Goal: Complete application form

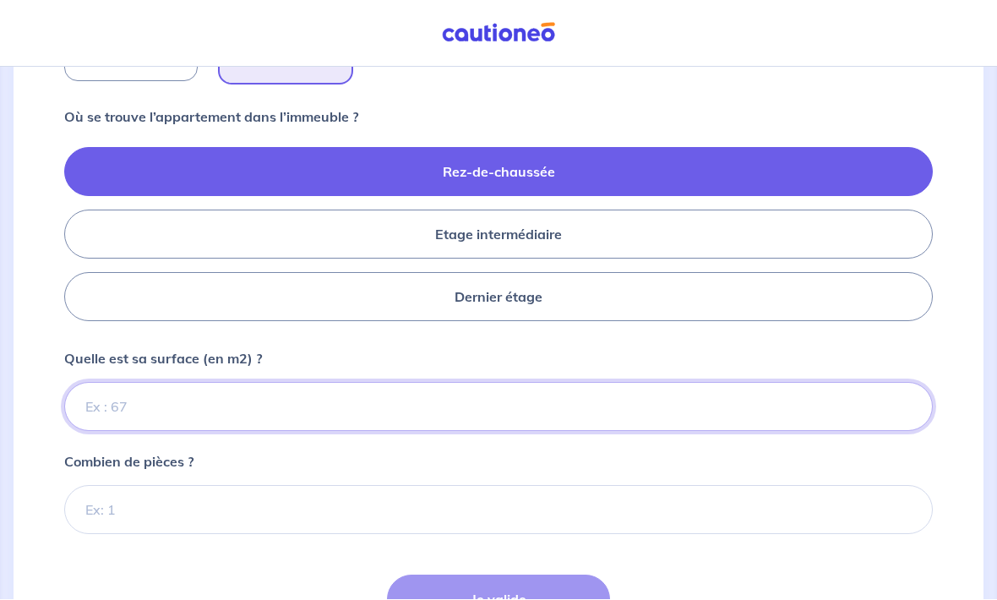
click at [592, 398] on input "Quelle est sa surface (en m2) ?" at bounding box center [498, 407] width 868 height 49
type input "63"
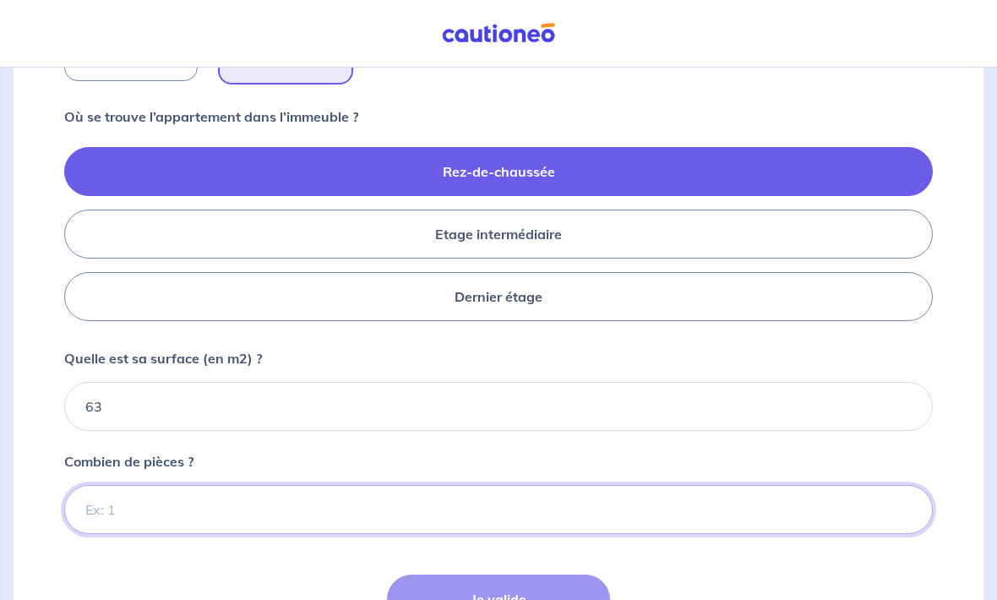
click at [427, 517] on input "Combien de pièces ?" at bounding box center [498, 509] width 868 height 49
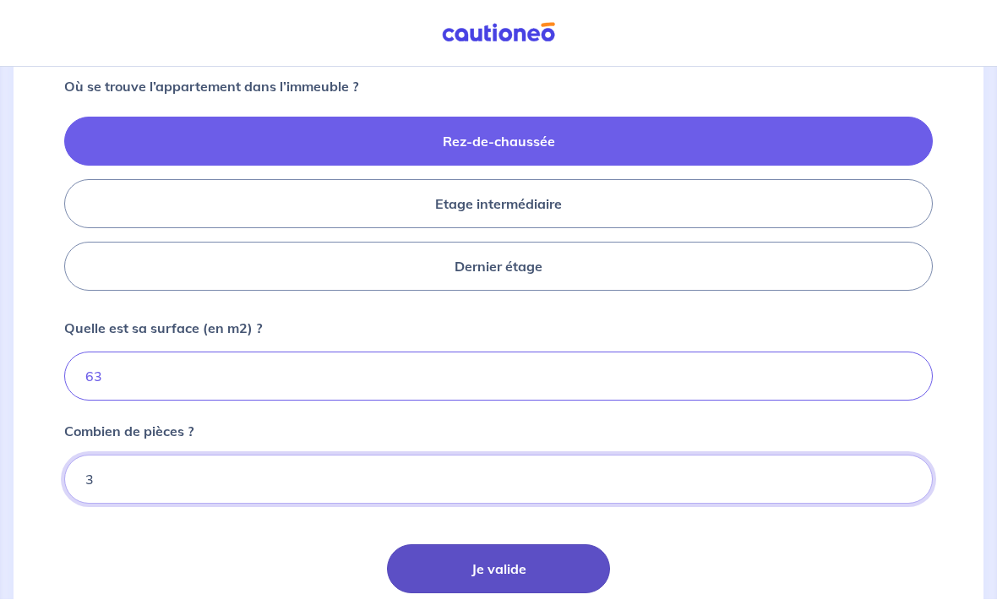
type input "3"
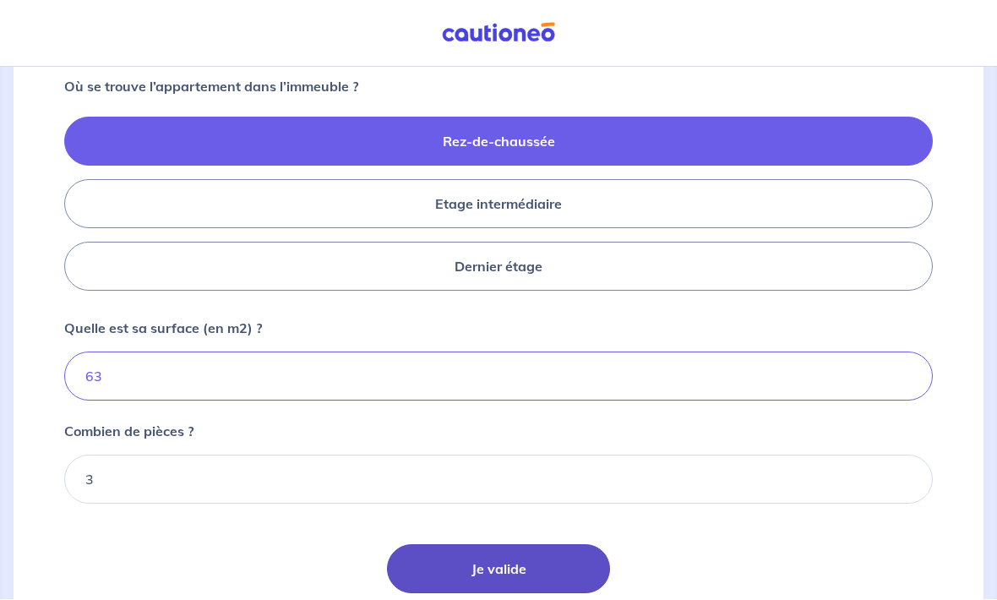
click at [546, 569] on button "Je valide" at bounding box center [498, 569] width 223 height 49
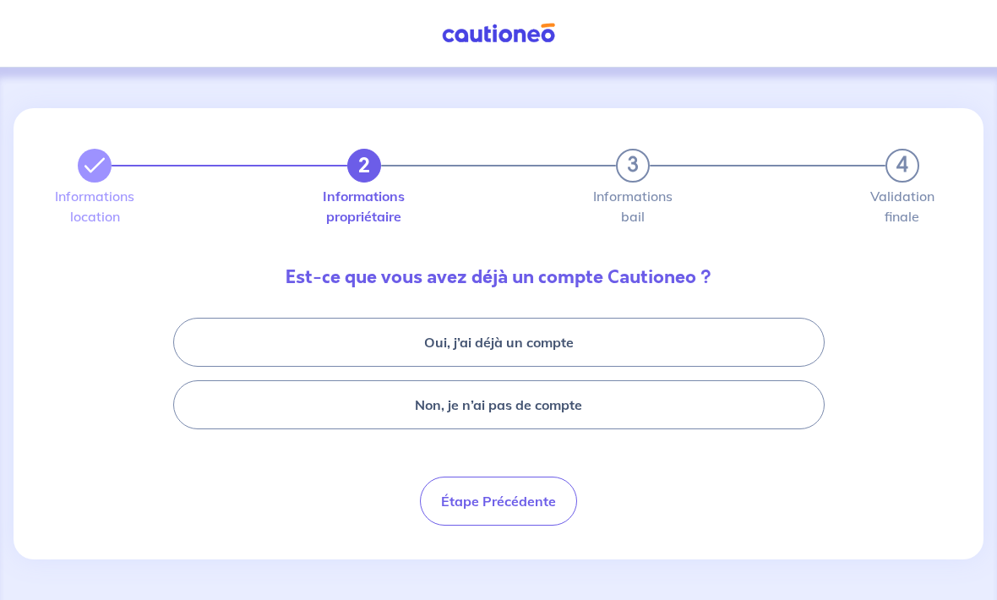
scroll to position [52, 0]
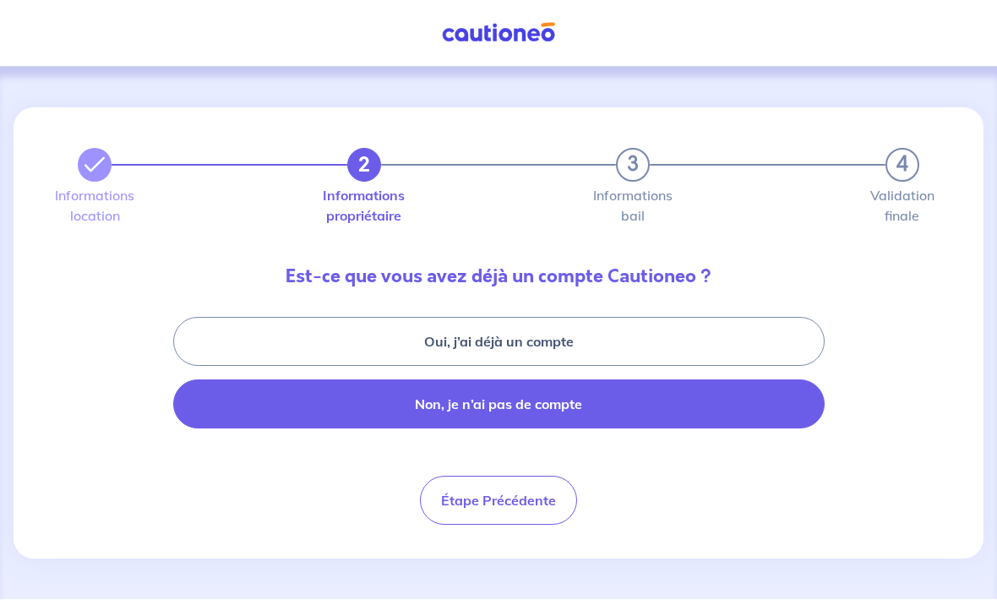
click at [741, 380] on button "Non, je n’ai pas de compte" at bounding box center [498, 404] width 651 height 49
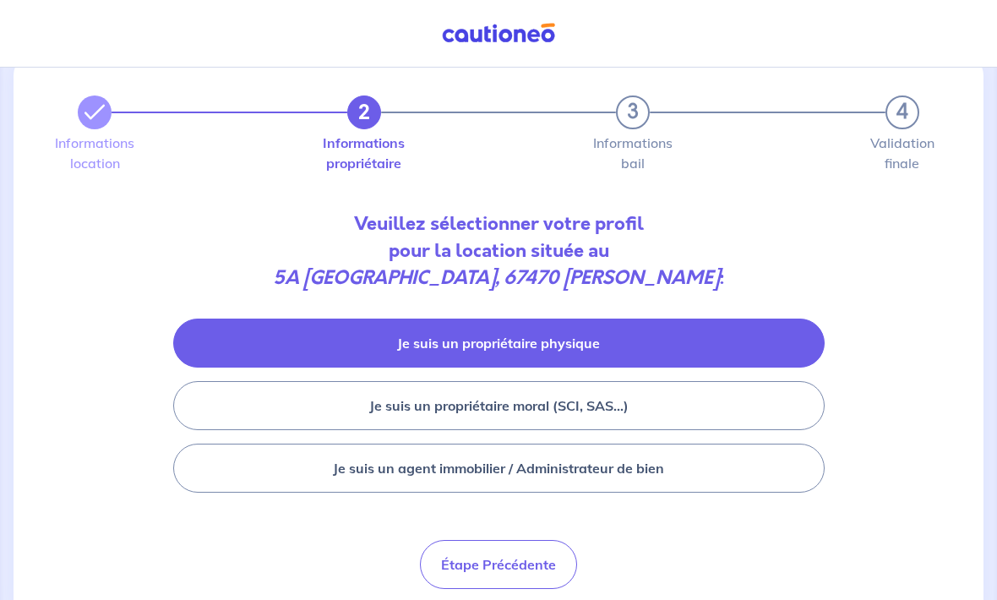
click at [694, 331] on button "Je suis un propriétaire physique" at bounding box center [498, 342] width 651 height 49
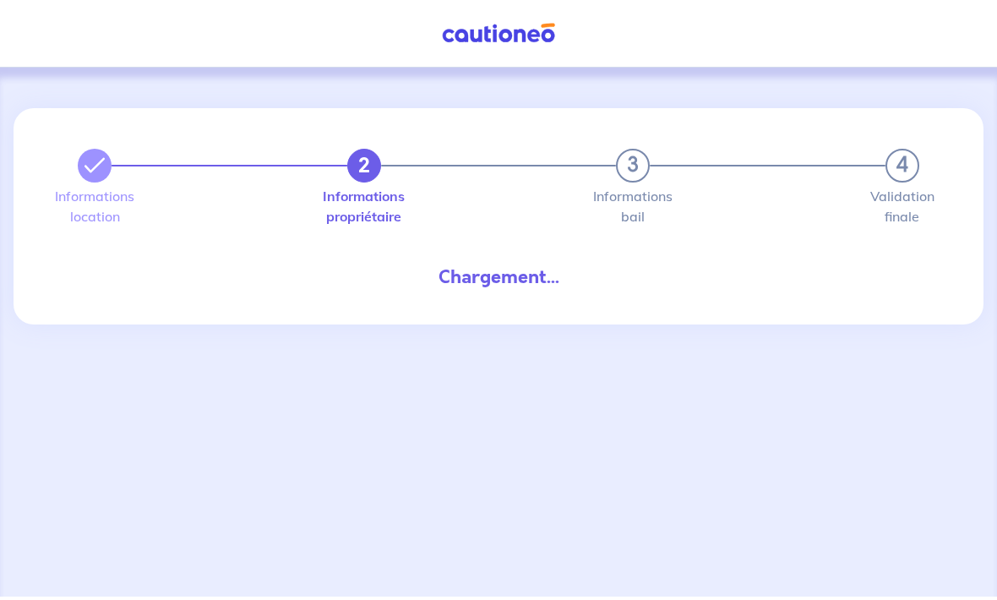
scroll to position [52, 0]
select select "FR"
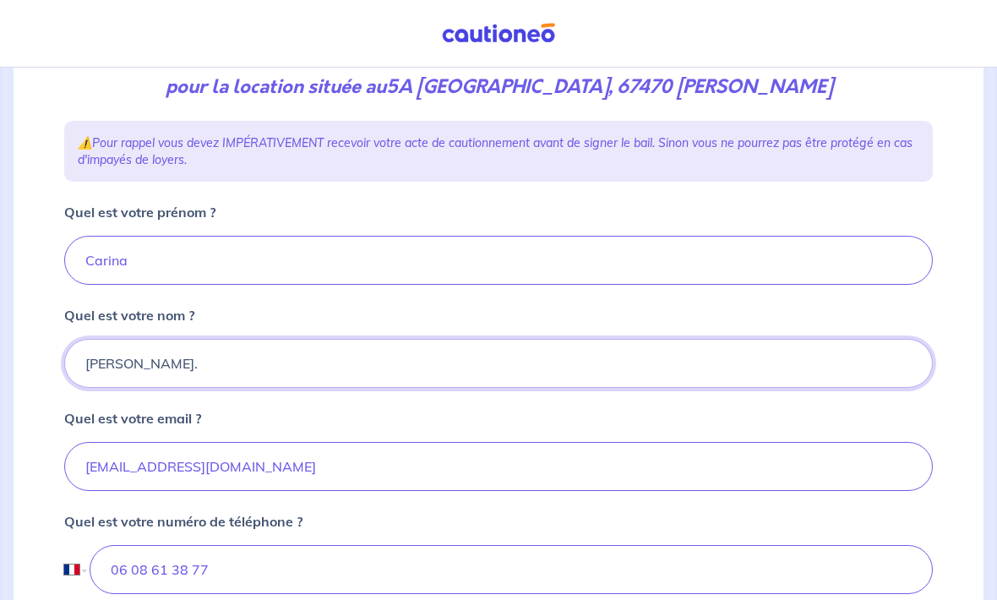
click at [747, 360] on input "[PERSON_NAME]." at bounding box center [498, 363] width 868 height 49
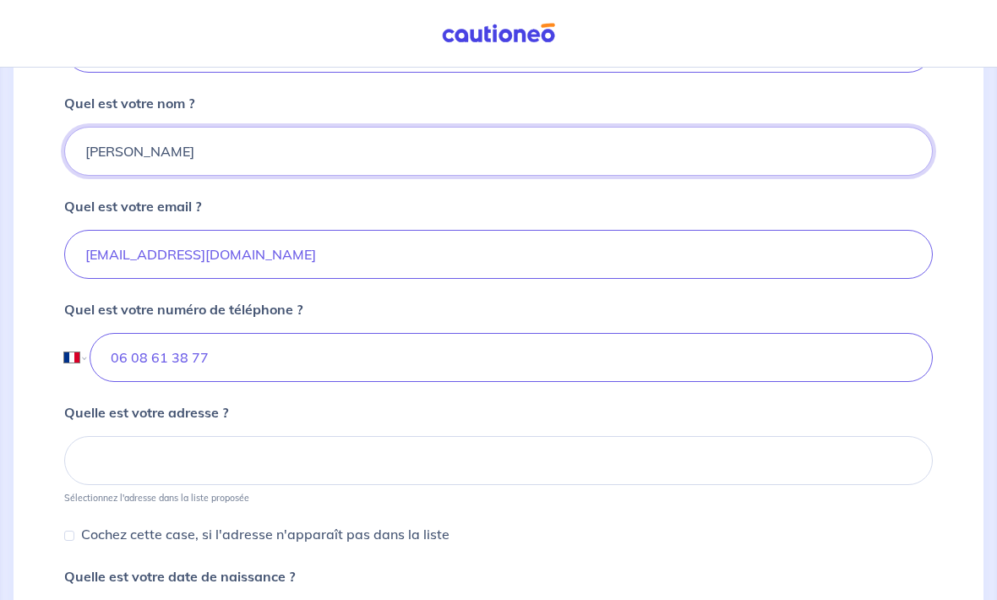
type input "[PERSON_NAME]"
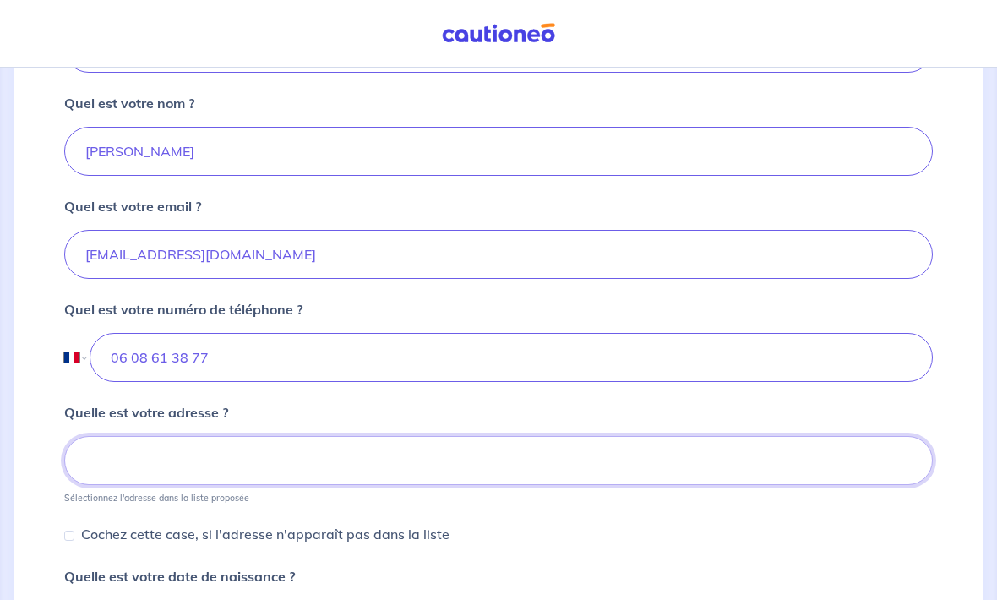
click at [818, 456] on input at bounding box center [498, 461] width 868 height 49
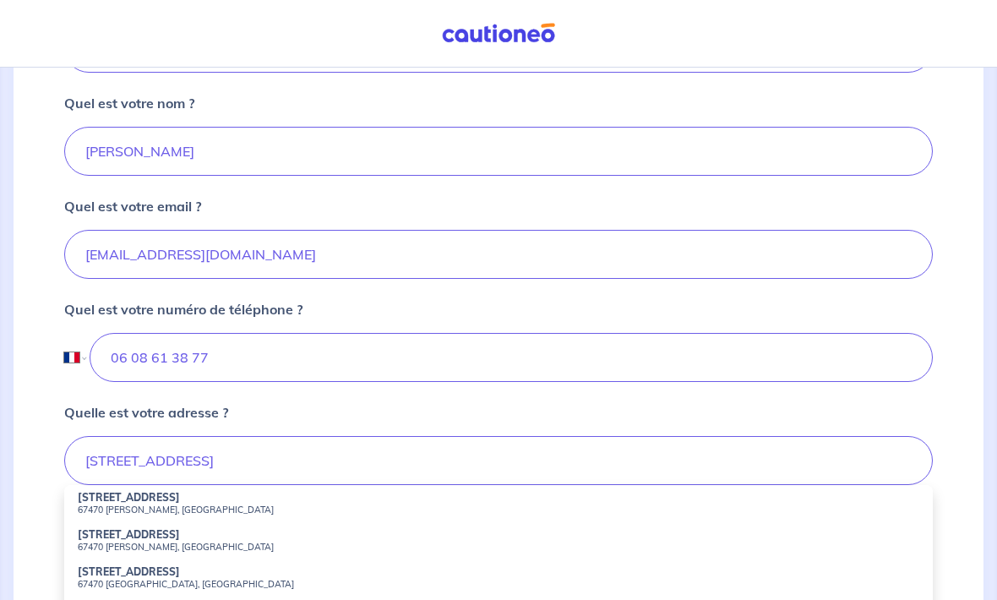
click at [100, 507] on small "67470 [PERSON_NAME], [GEOGRAPHIC_DATA]" at bounding box center [498, 509] width 841 height 12
type input "[STREET_ADDRESS][PERSON_NAME]"
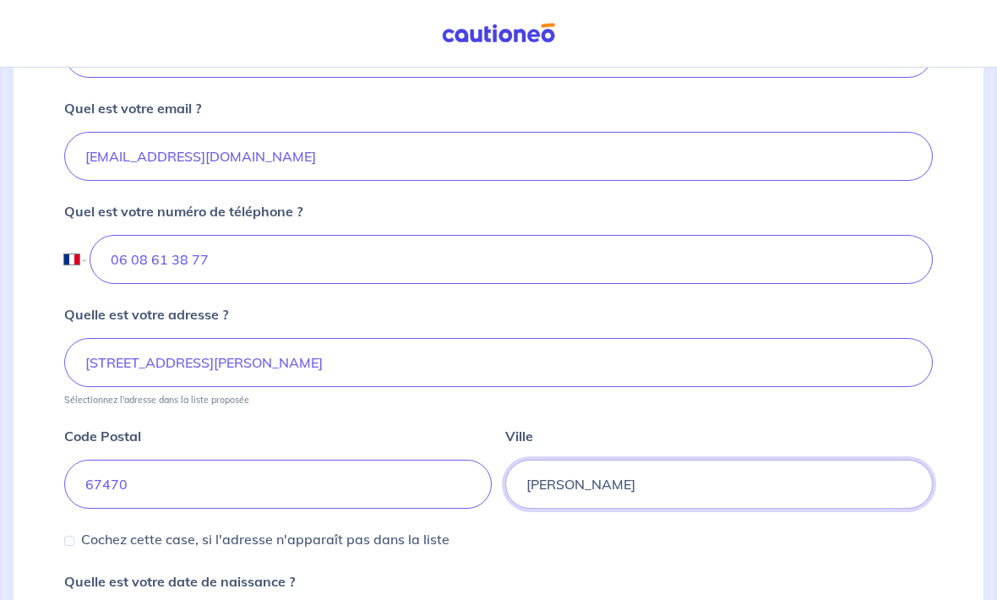
click at [766, 486] on input "[PERSON_NAME]" at bounding box center [718, 484] width 427 height 49
type input "B"
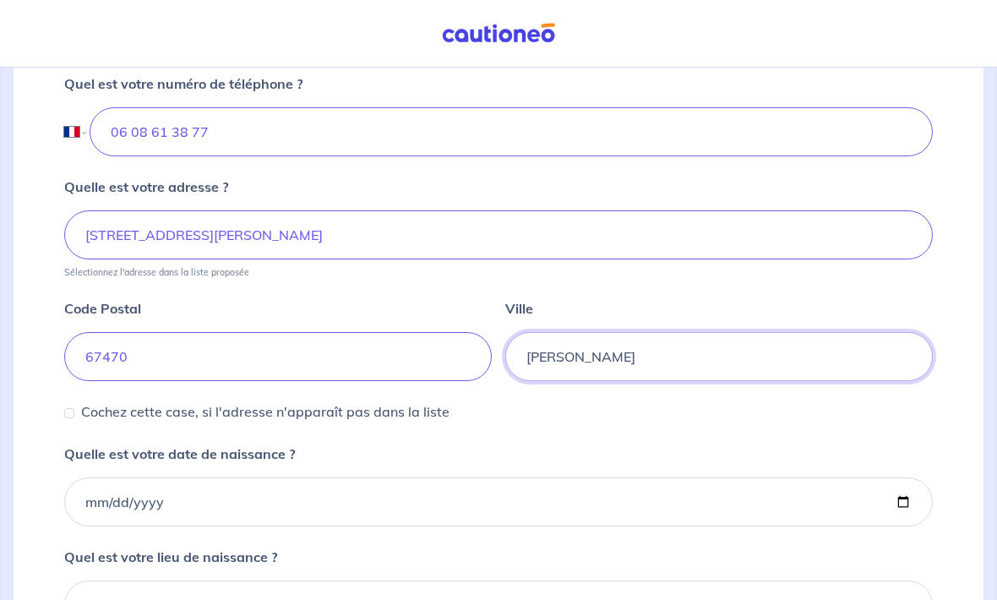
scroll to position [680, 0]
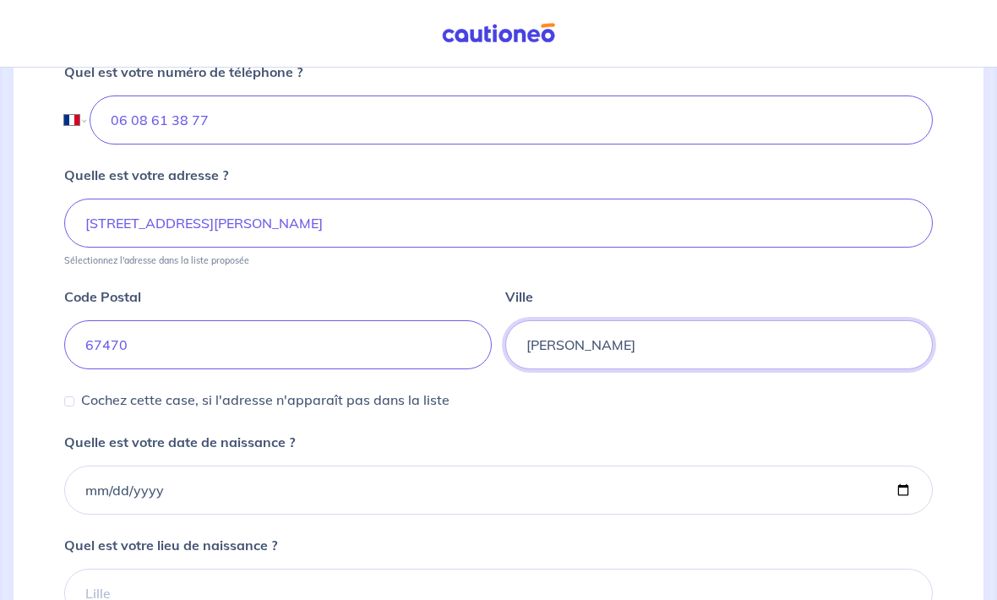
type input "[PERSON_NAME]"
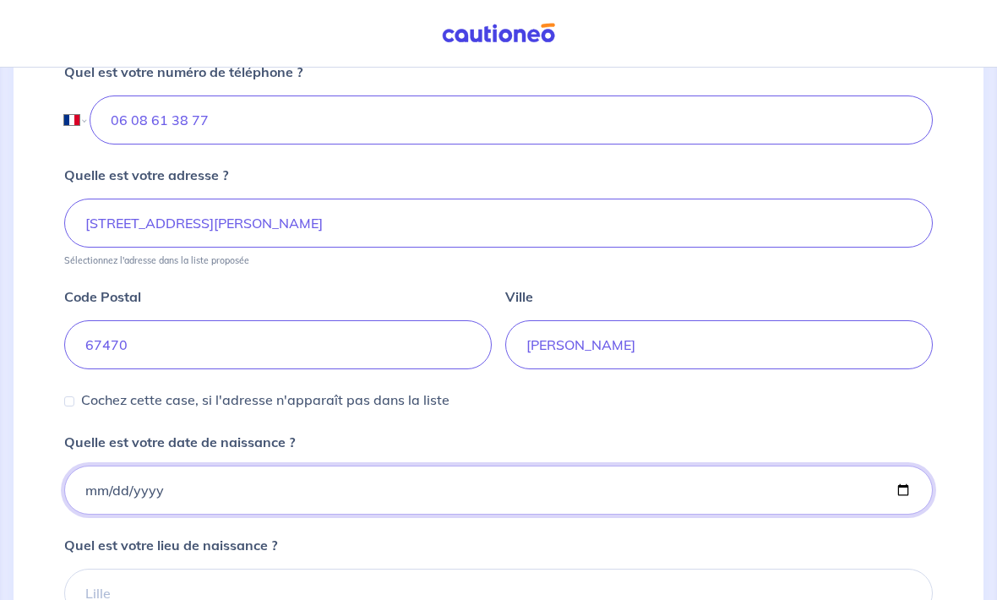
click at [763, 481] on input "Quelle est votre date de naissance ?" at bounding box center [498, 489] width 868 height 49
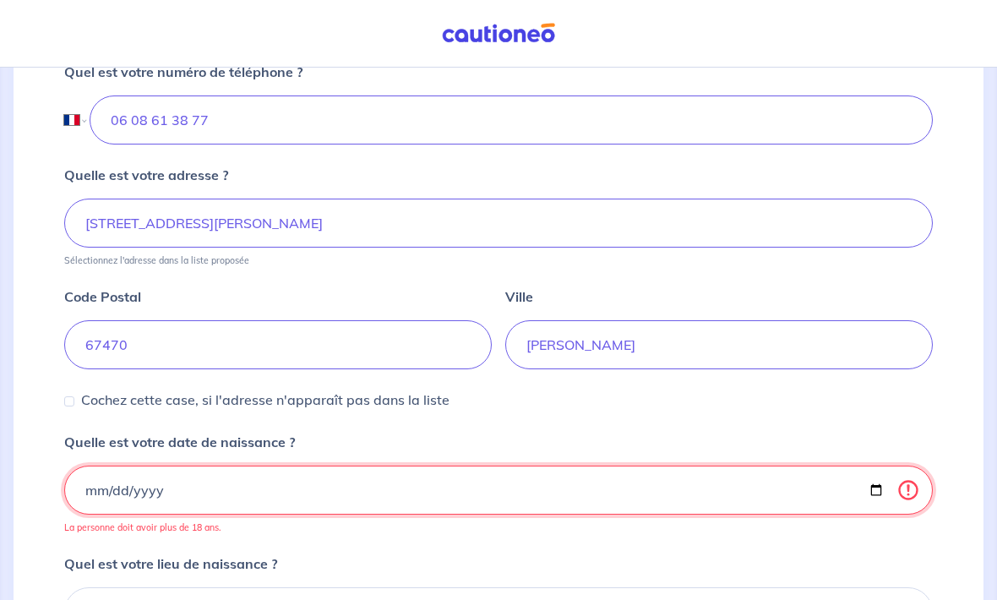
click at [454, 493] on input "[DATE]" at bounding box center [498, 489] width 868 height 49
click at [528, 490] on input "[DATE]" at bounding box center [498, 489] width 868 height 49
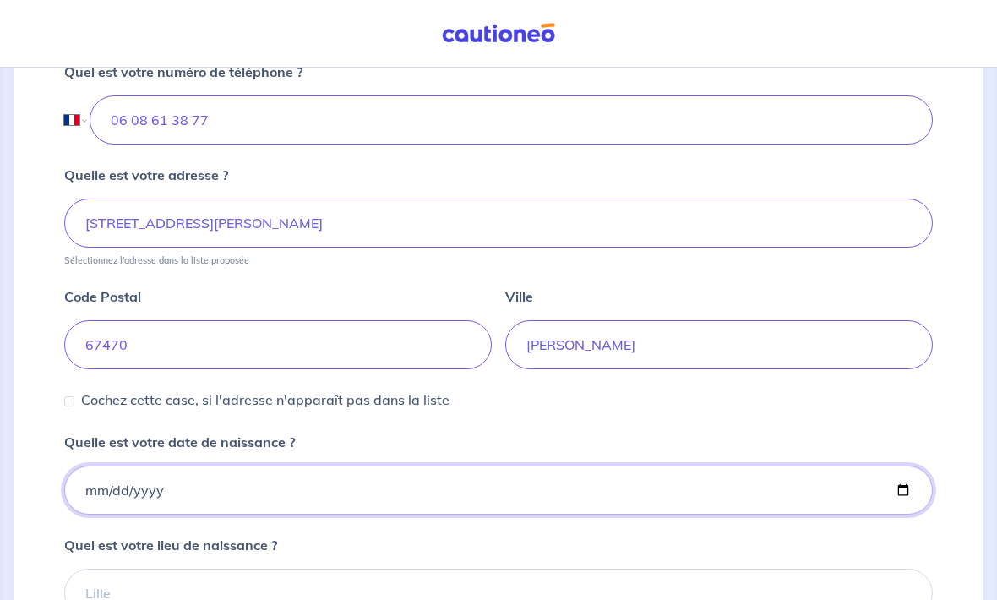
click at [501, 486] on input "[DATE]" at bounding box center [498, 489] width 868 height 49
click at [514, 492] on input "[DATE]" at bounding box center [498, 489] width 868 height 49
type input "[DATE]"
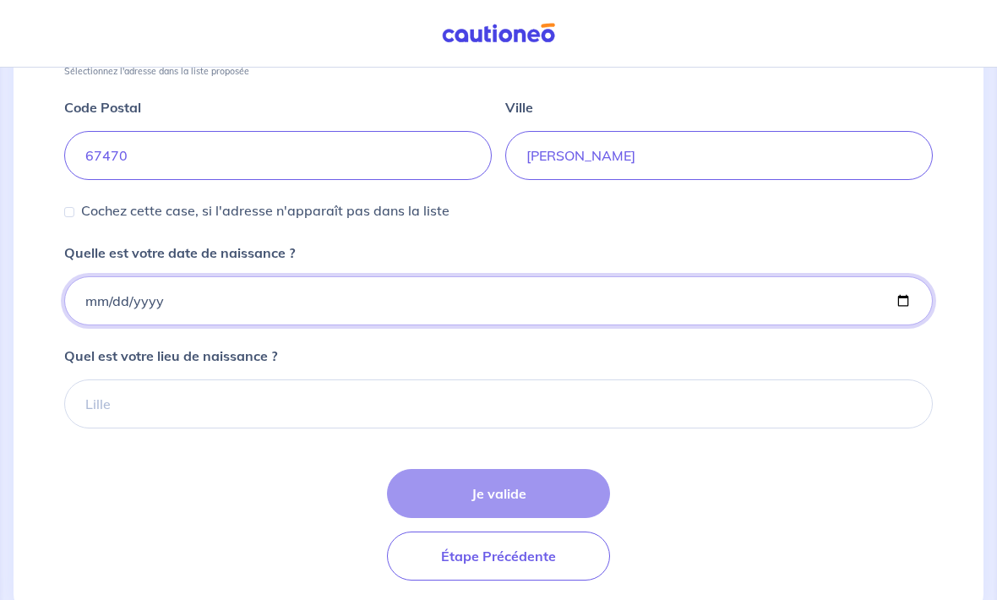
scroll to position [868, 0]
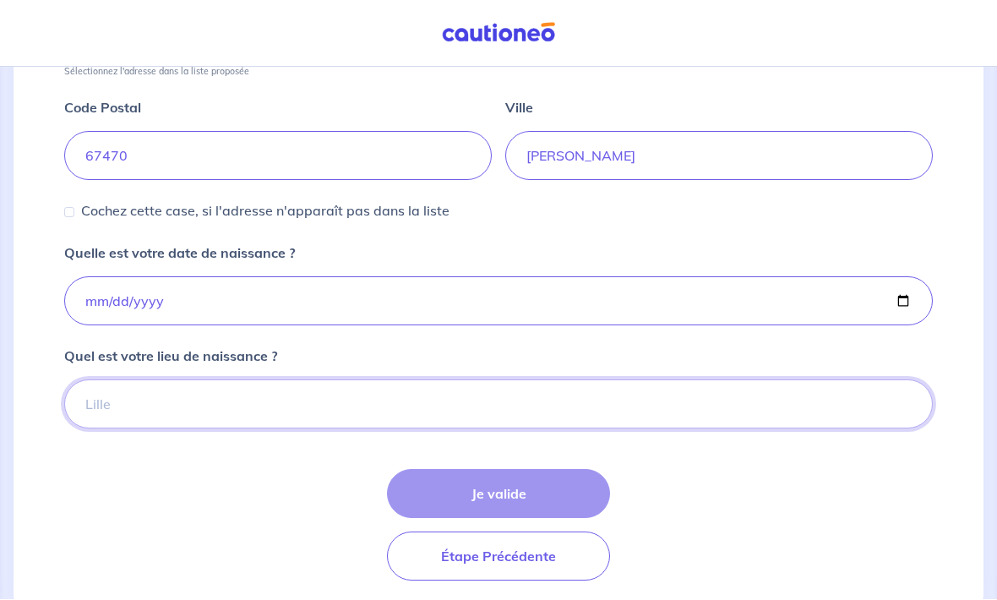
click at [693, 405] on input "Quel est votre lieu de naissance ?" at bounding box center [498, 404] width 868 height 49
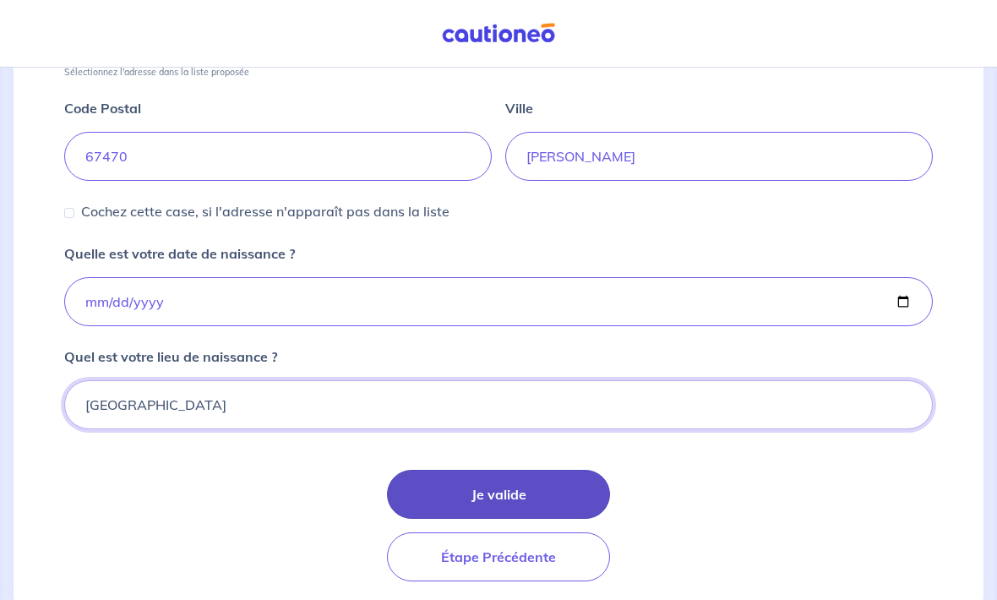
type input "[GEOGRAPHIC_DATA]"
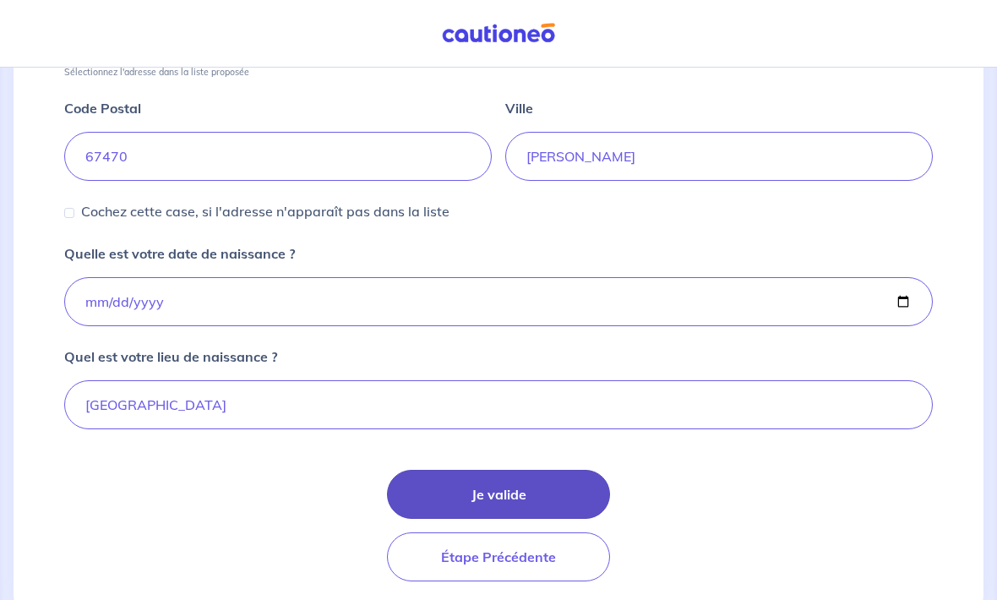
click at [563, 491] on button "Je valide" at bounding box center [498, 494] width 223 height 49
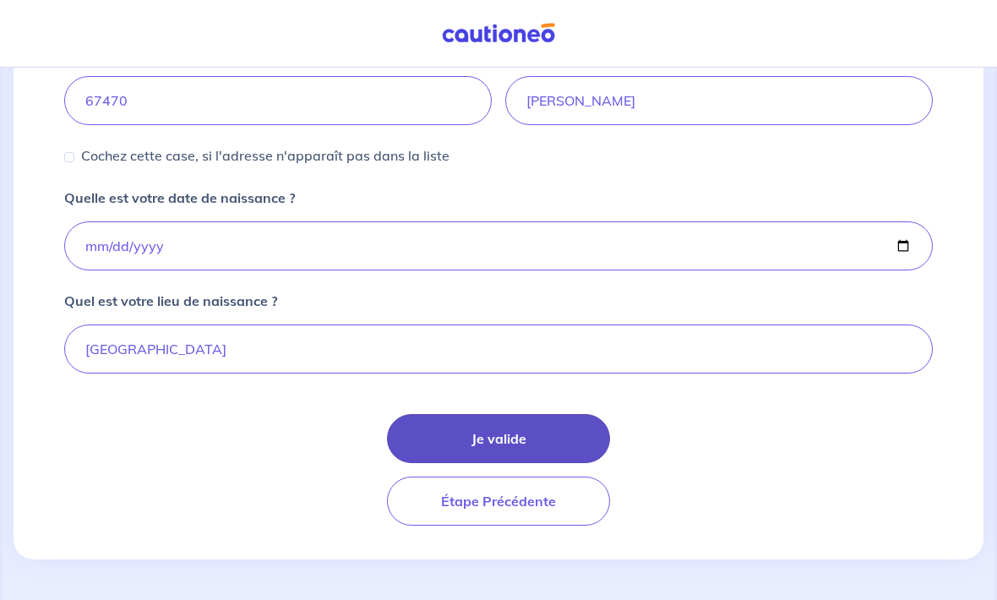
click at [557, 436] on button "Je valide" at bounding box center [498, 438] width 223 height 49
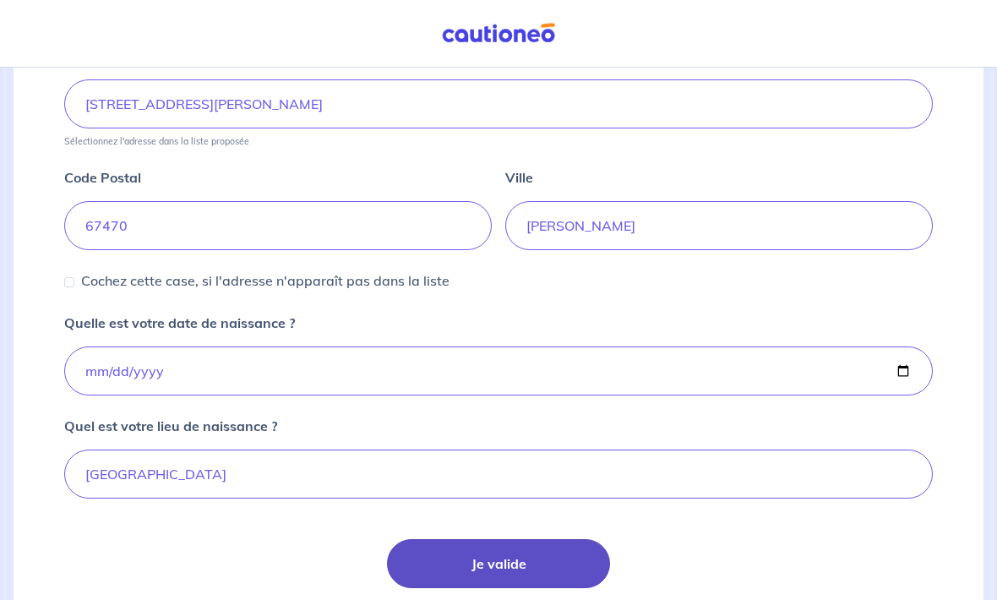
scroll to position [799, 0]
click at [530, 561] on button "Je valide" at bounding box center [498, 563] width 223 height 49
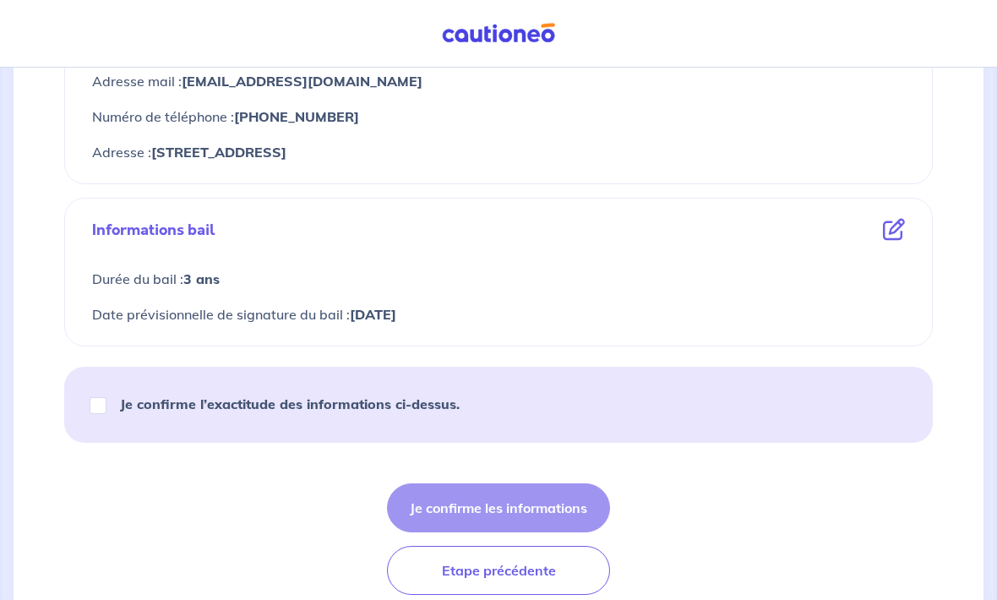
scroll to position [829, 0]
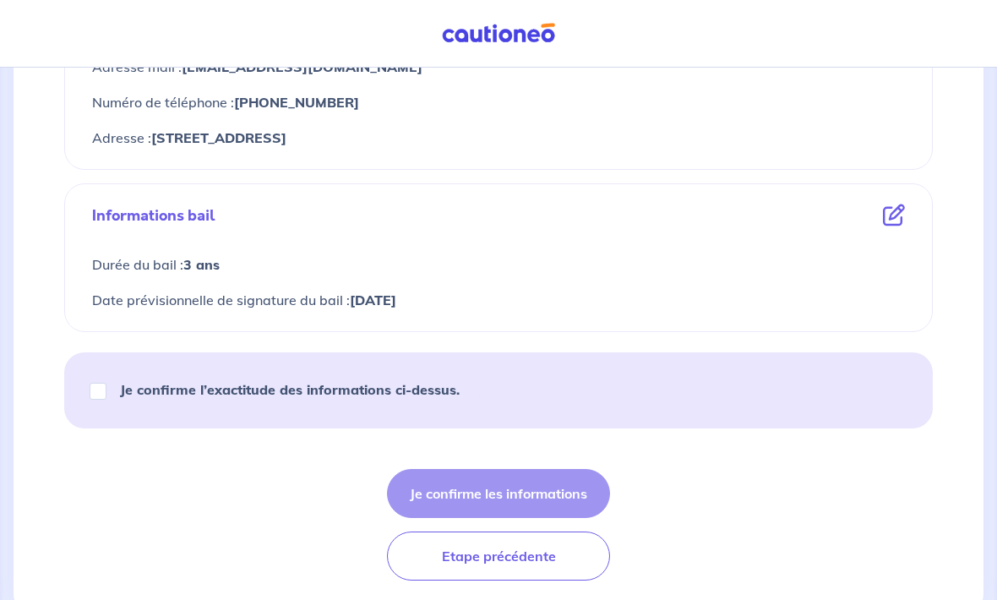
click at [100, 395] on input "Je confirme l’exactitude des informations ci-dessus." at bounding box center [98, 391] width 17 height 17
checkbox input "true"
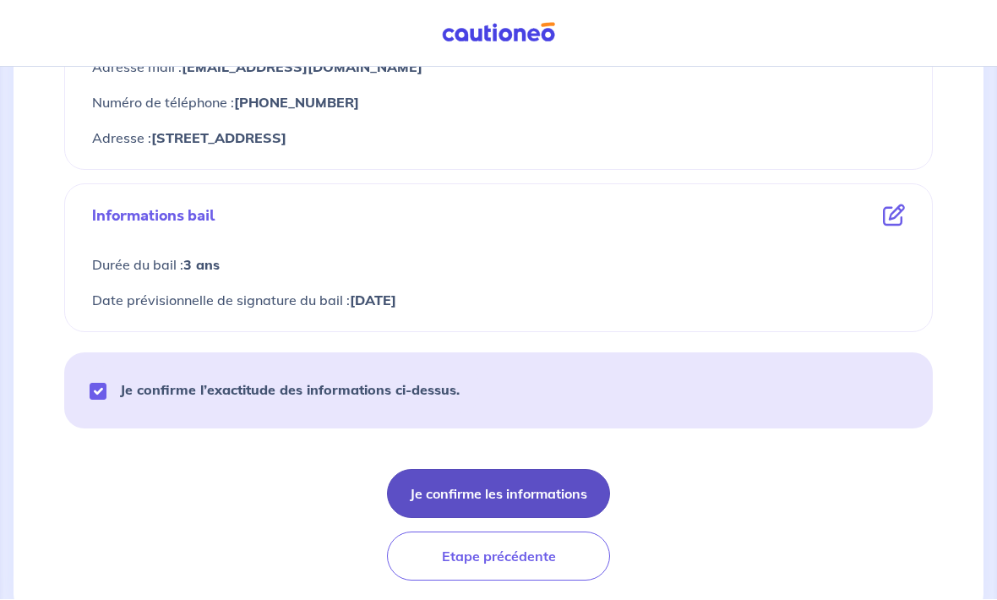
click at [530, 498] on button "Je confirme les informations" at bounding box center [498, 494] width 223 height 49
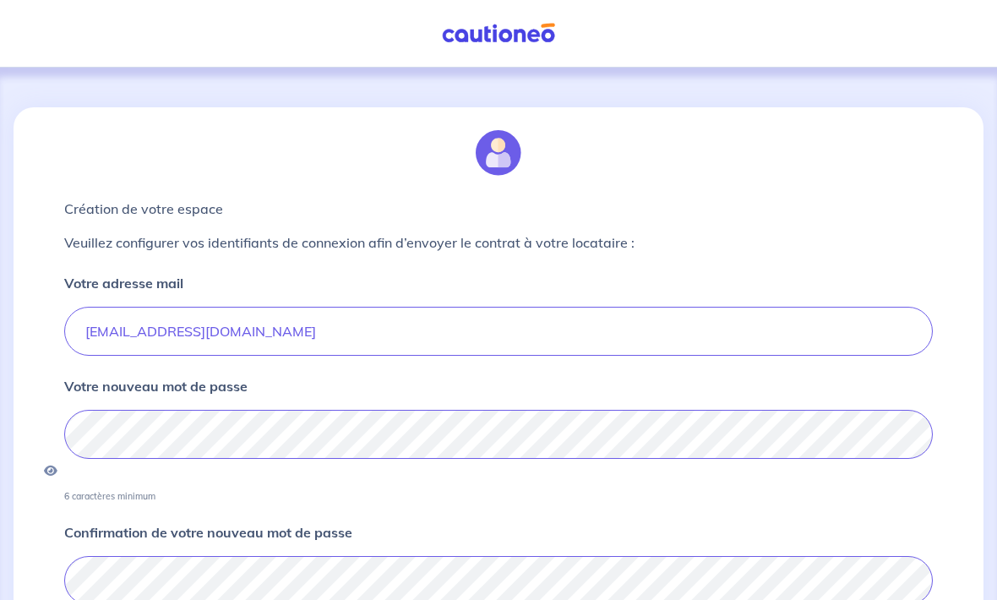
click at [699, 404] on div "Votre nouveau mot de passe 6 caractères minimum" at bounding box center [498, 440] width 868 height 126
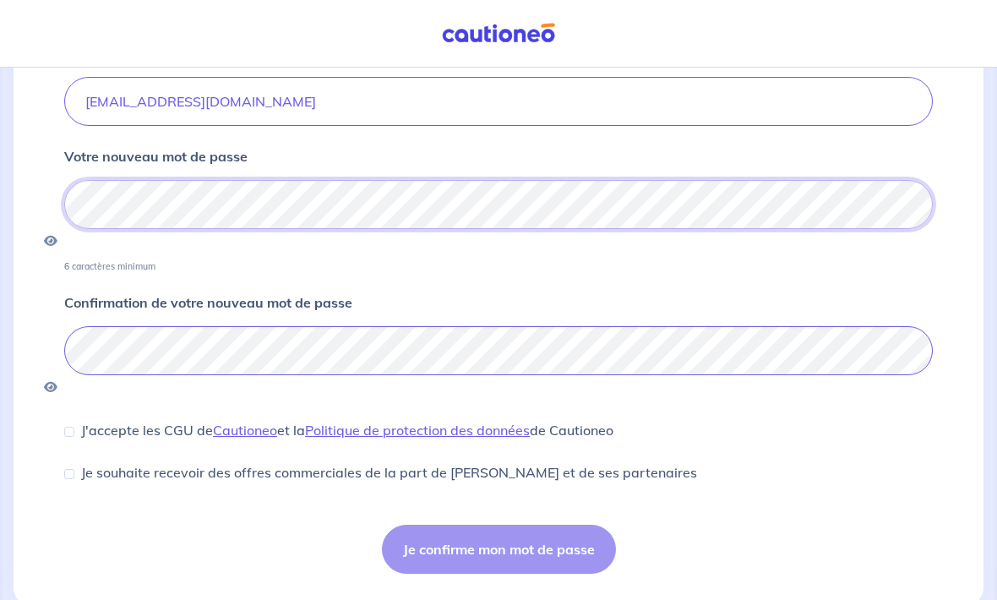
scroll to position [230, 0]
click at [57, 236] on icon "button" at bounding box center [51, 242] width 14 height 12
click at [59, 236] on icon "button" at bounding box center [51, 242] width 15 height 12
click at [67, 427] on input "J'accepte les CGU de Cautioneo et la Politique de protection des données de Cau…" at bounding box center [69, 432] width 10 height 10
checkbox input "true"
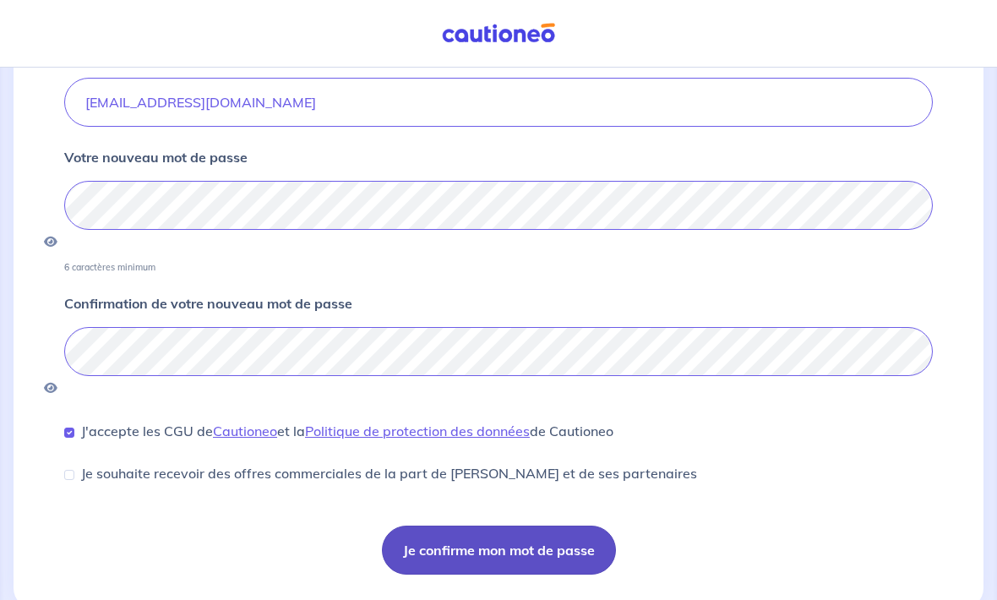
click at [562, 525] on button "Je confirme mon mot de passe" at bounding box center [499, 549] width 234 height 49
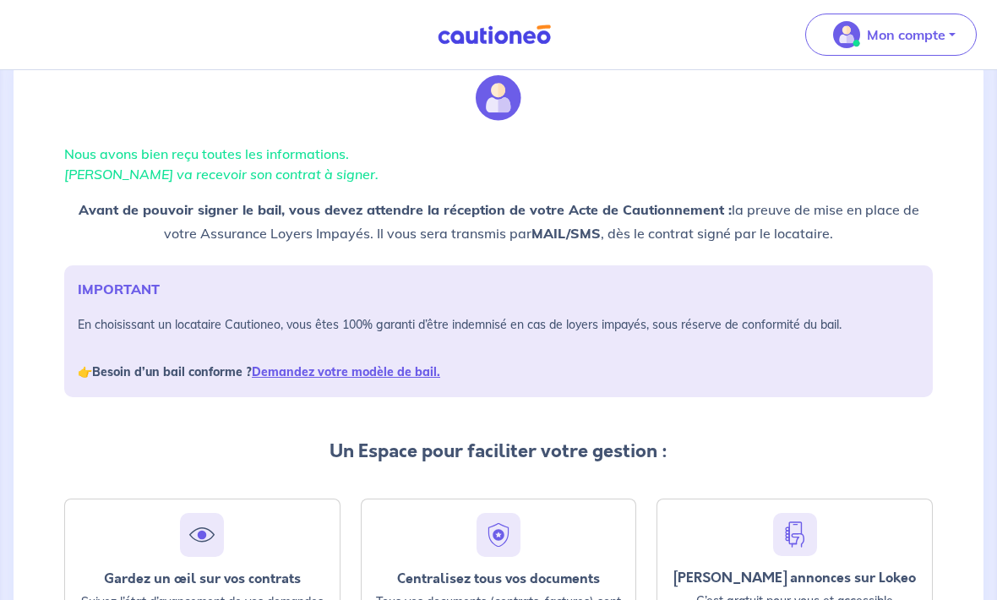
scroll to position [58, 0]
